Goal: Transaction & Acquisition: Book appointment/travel/reservation

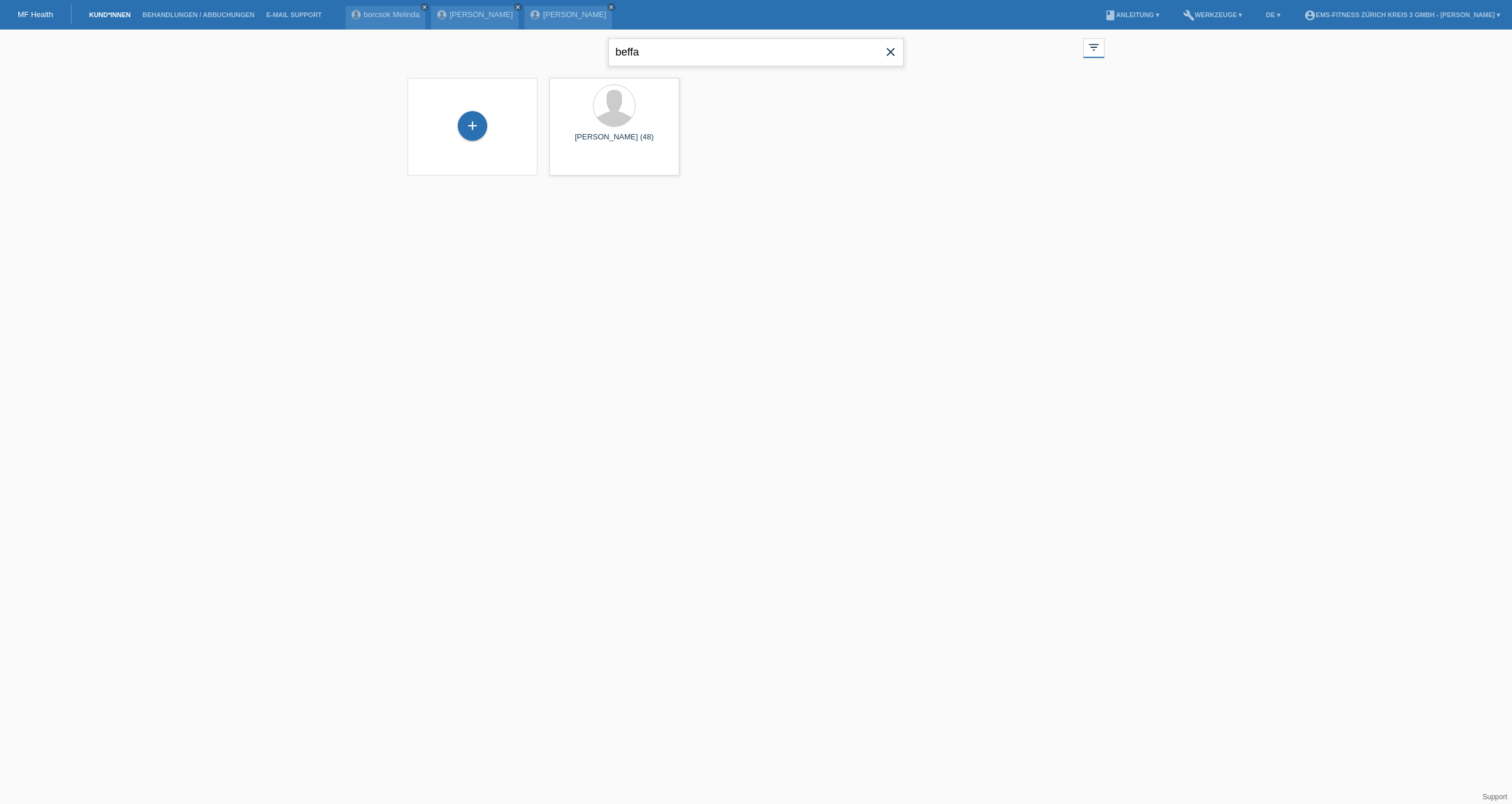
drag, startPoint x: 700, startPoint y: 49, endPoint x: 461, endPoint y: 49, distance: 239.0
click at [461, 49] on div "beffa close filter_list view_module Alle Kund*innen anzeigen star Markierte Kun…" at bounding box center [756, 50] width 708 height 42
type input "nicole"
click at [722, 163] on span "Anzeigen" at bounding box center [725, 165] width 32 height 9
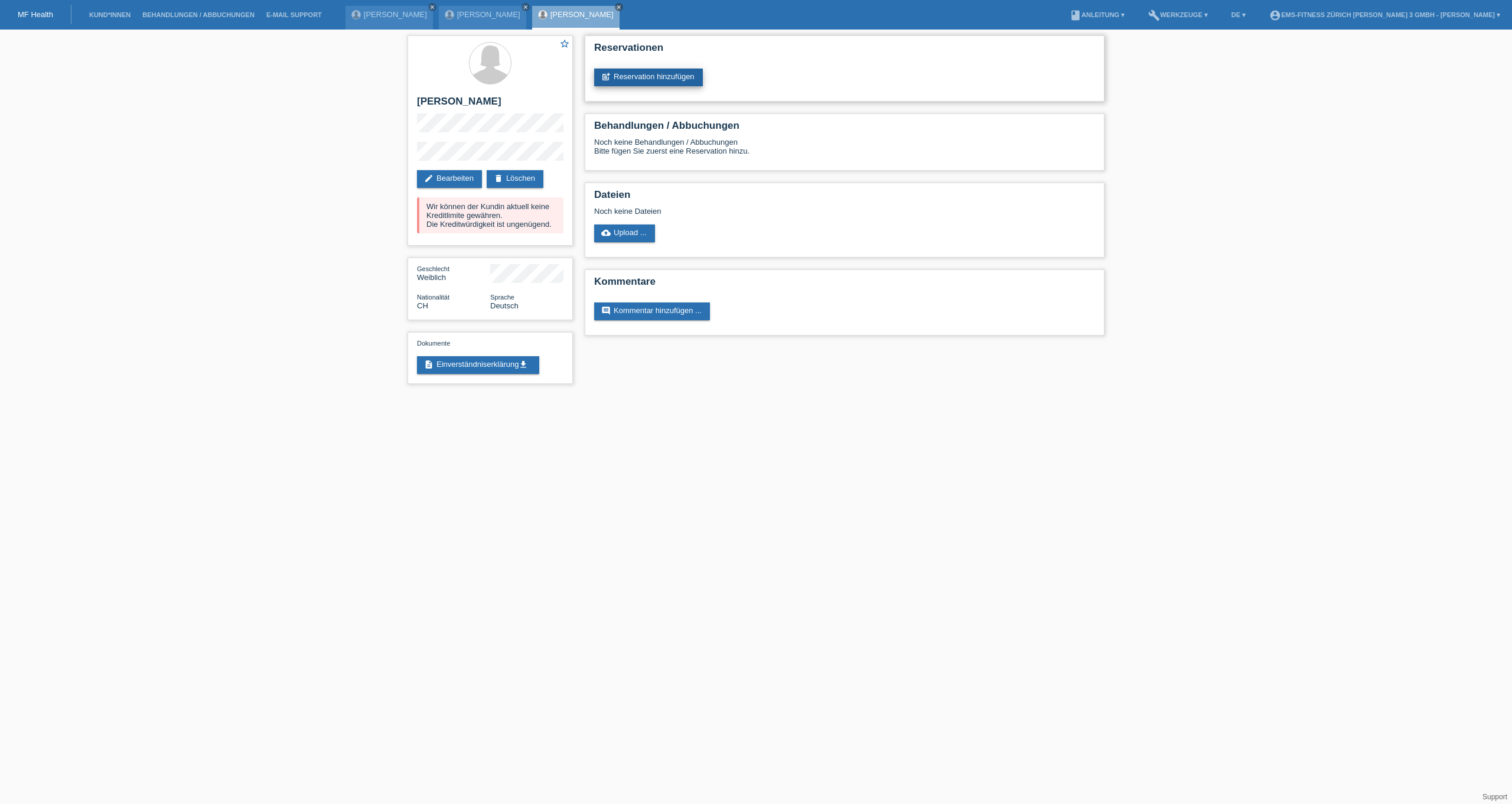
click at [664, 80] on link "post_add Reservation hinzufügen" at bounding box center [648, 77] width 109 height 18
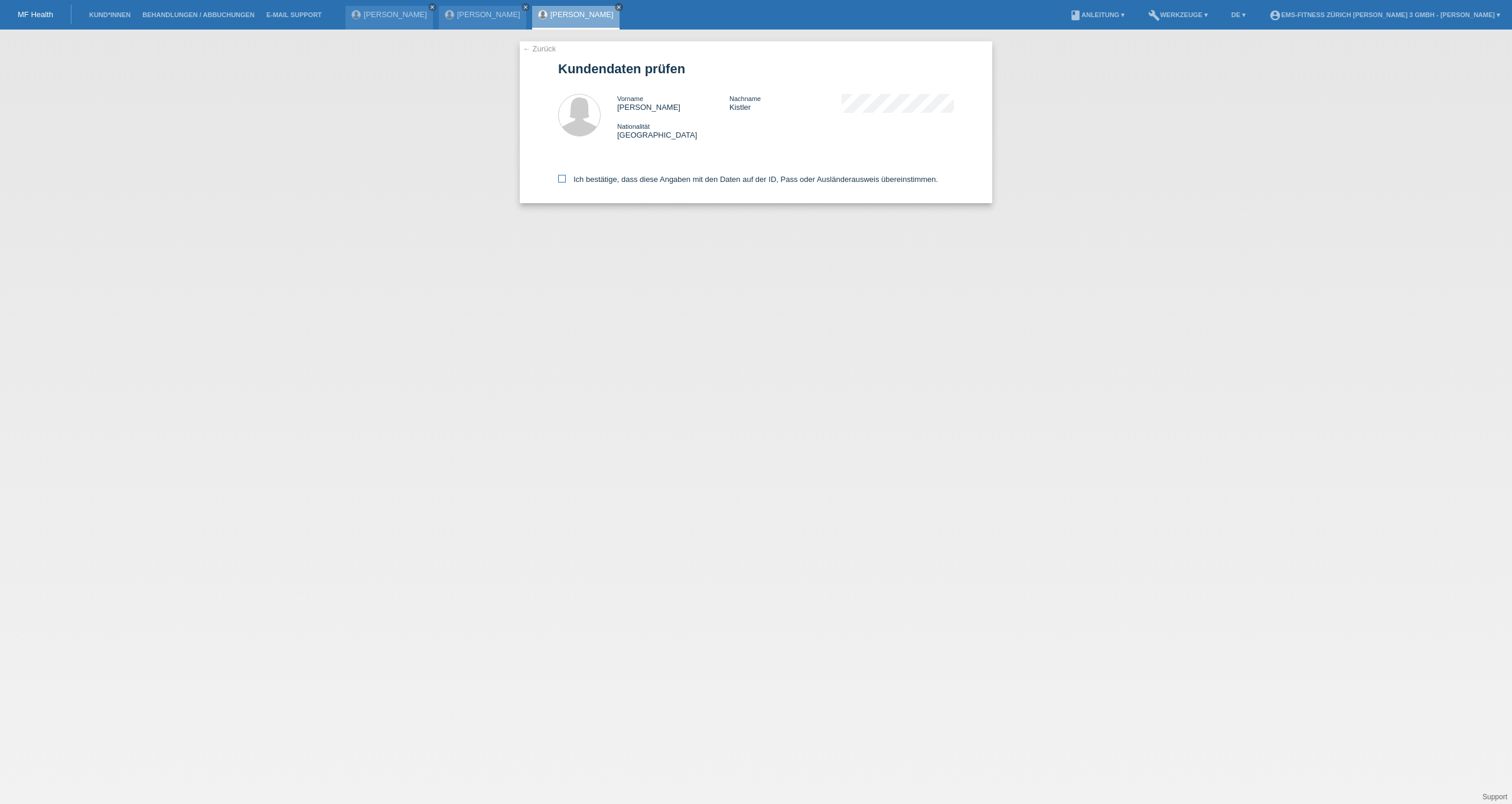
click at [621, 180] on label "Ich bestätige, dass diese Angaben mit den Daten auf der ID, Pass oder Ausländer…" at bounding box center [747, 179] width 379 height 9
click at [566, 180] on input "Ich bestätige, dass diese Angaben mit den Daten auf der ID, Pass oder Ausländer…" at bounding box center [561, 179] width 8 height 8
checkbox input "true"
